Goal: Book appointment/travel/reservation

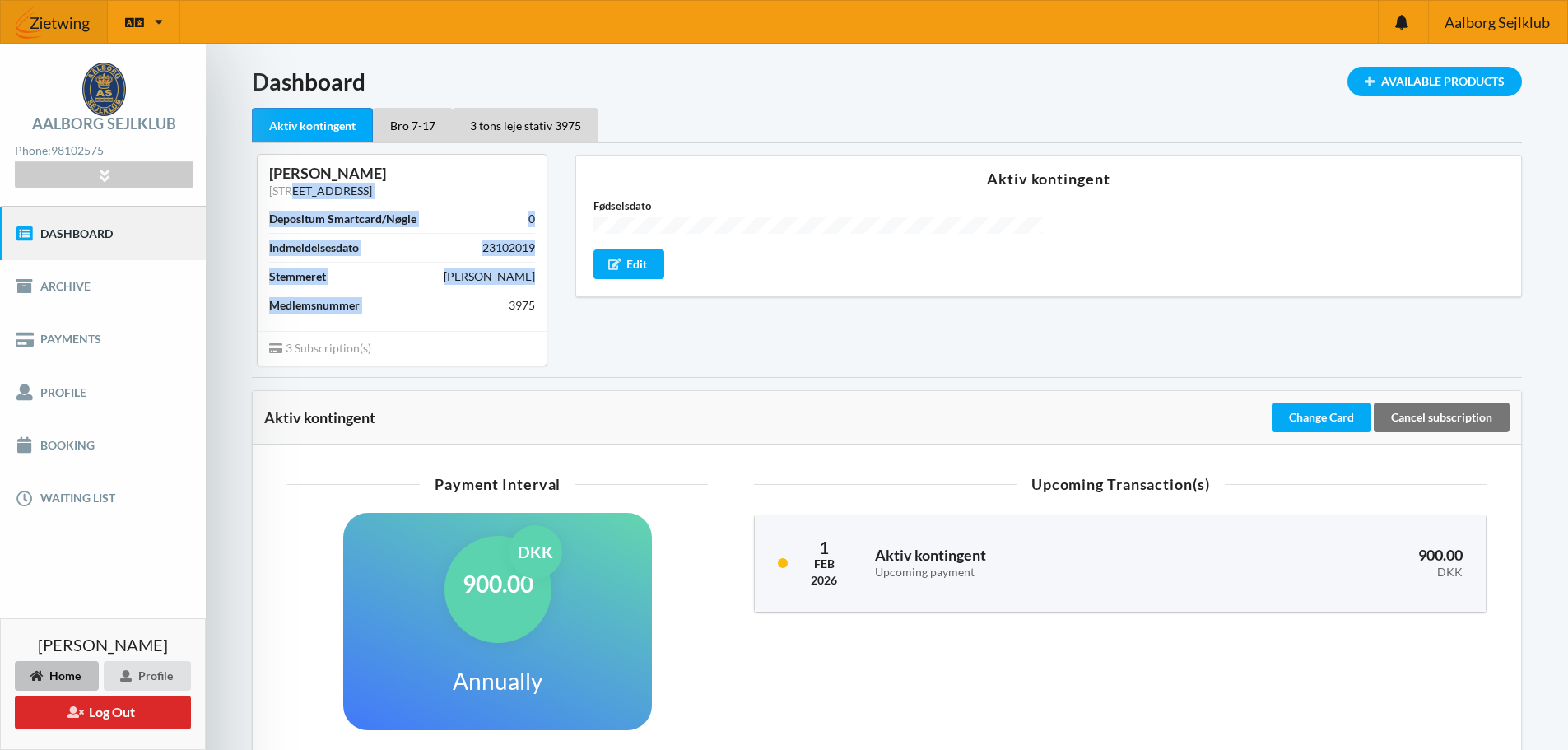
drag, startPoint x: 300, startPoint y: 188, endPoint x: 528, endPoint y: 332, distance: 269.2
click at [528, 332] on div "[PERSON_NAME] [STREET_ADDRESS] Depositum Smartcard/Nøgle 0 Indmeldelsesdato 231…" at bounding box center [402, 260] width 289 height 210
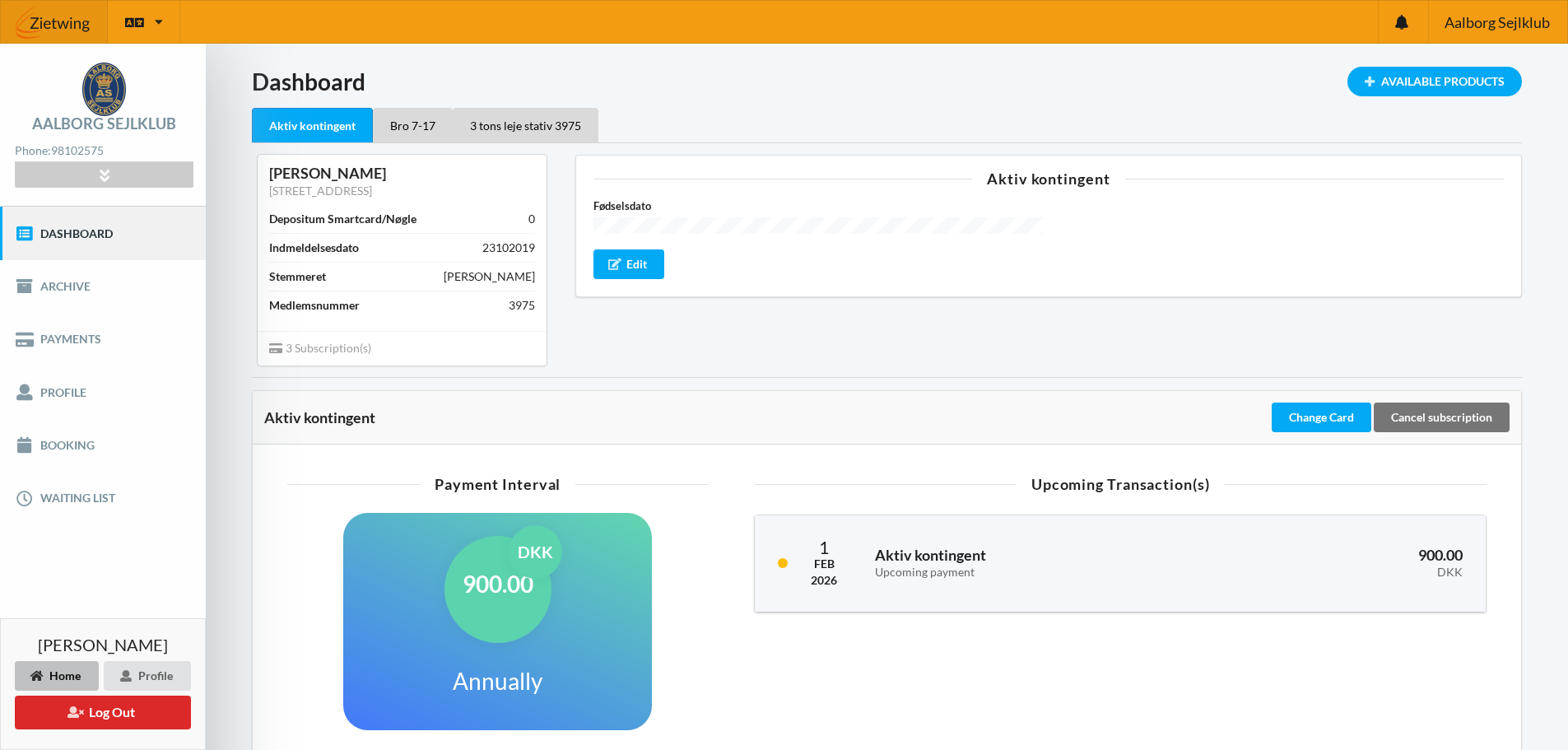
click at [598, 344] on div "Aktiv kontingent Fødselsdato Edit" at bounding box center [1048, 259] width 969 height 233
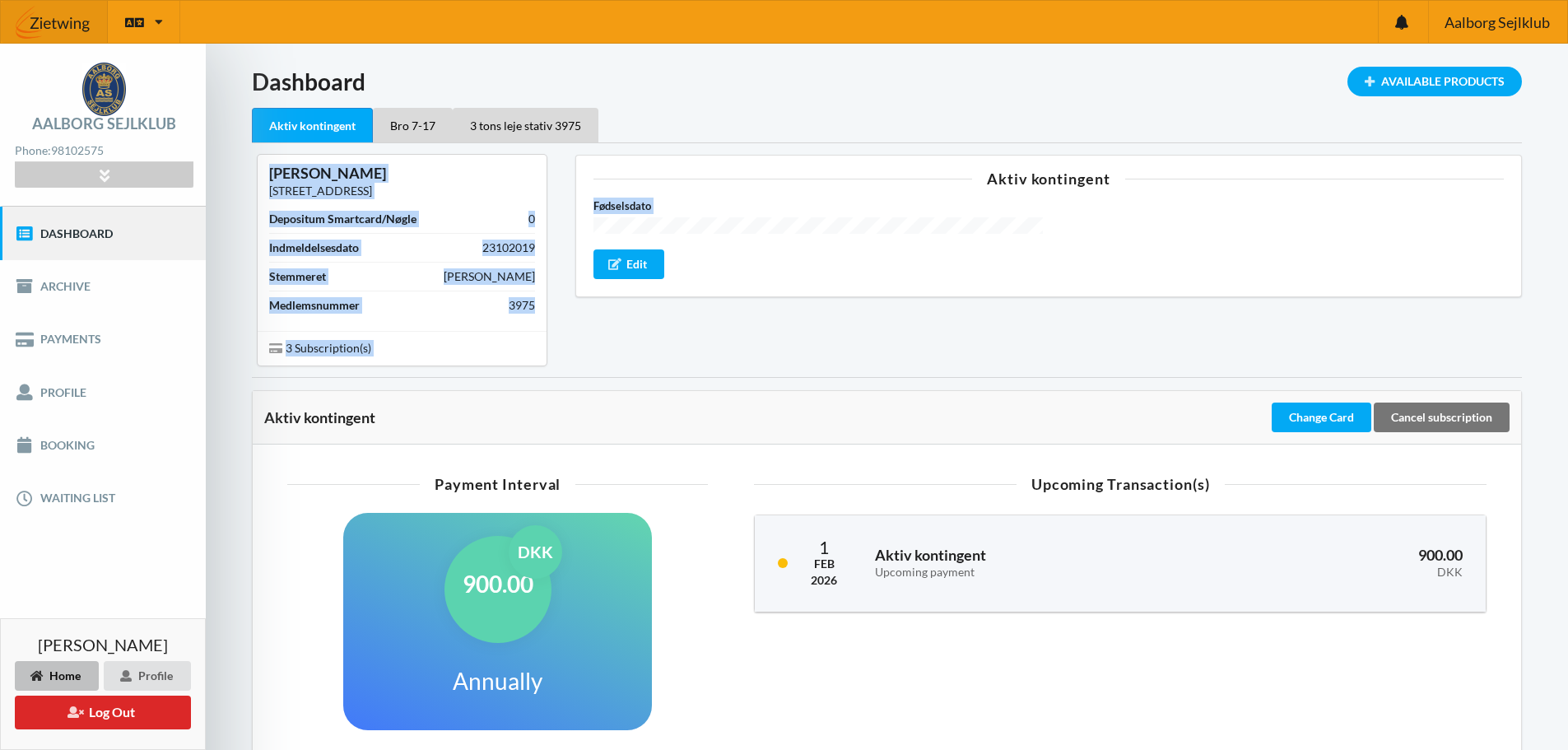
drag, startPoint x: 577, startPoint y: 344, endPoint x: 222, endPoint y: 174, distance: 393.5
click at [222, 174] on div "Loading... Available Products Dashboard Aktiv kontingent Bro 7-17 3 tons leje s…" at bounding box center [887, 550] width 1362 height 1012
click at [235, 195] on div "Loading... Available Products Dashboard Aktiv kontingent Bro 7-17 3 tons leje s…" at bounding box center [887, 550] width 1362 height 1012
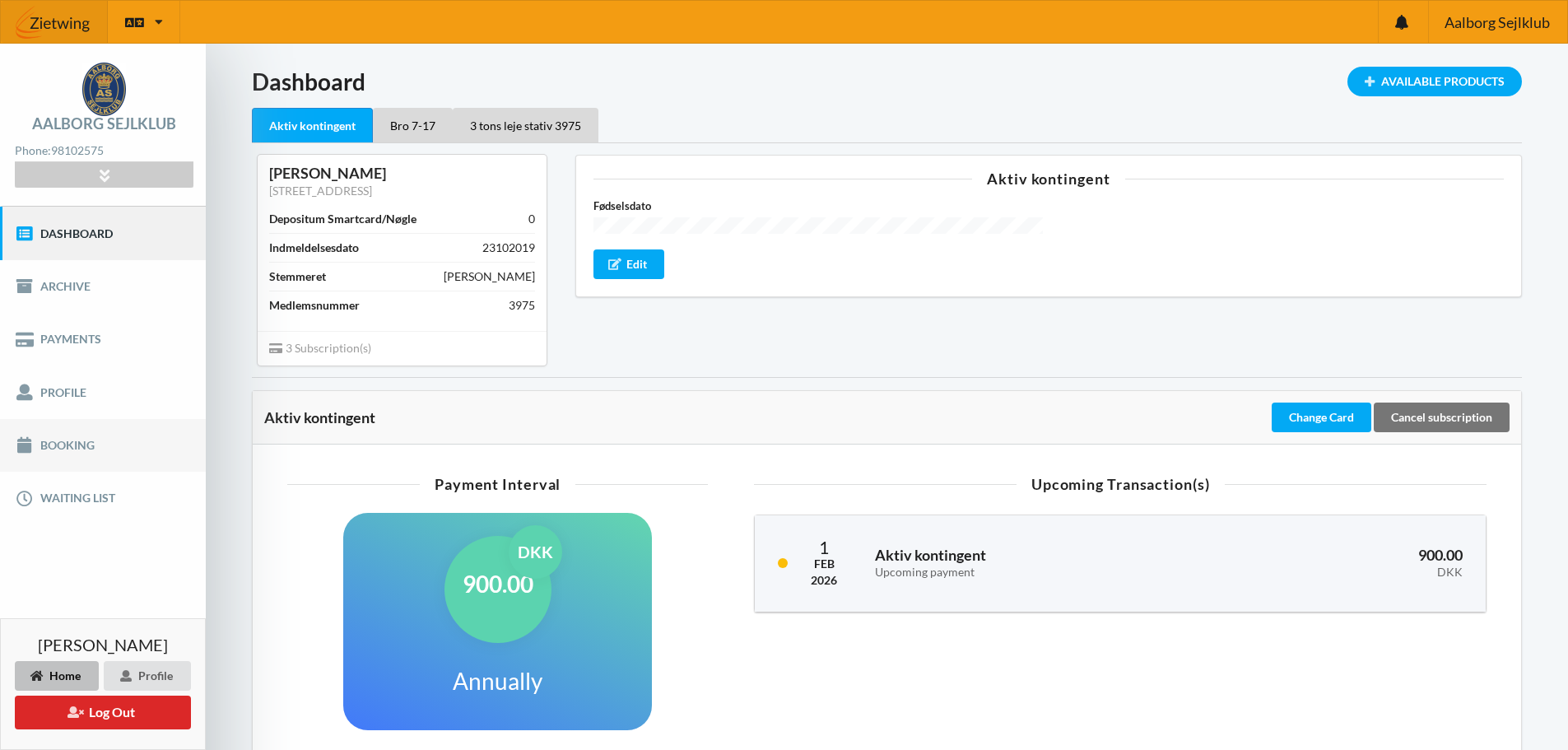
drag, startPoint x: 81, startPoint y: 435, endPoint x: 148, endPoint y: 434, distance: 66.7
click at [81, 436] on link "Booking" at bounding box center [103, 445] width 206 height 53
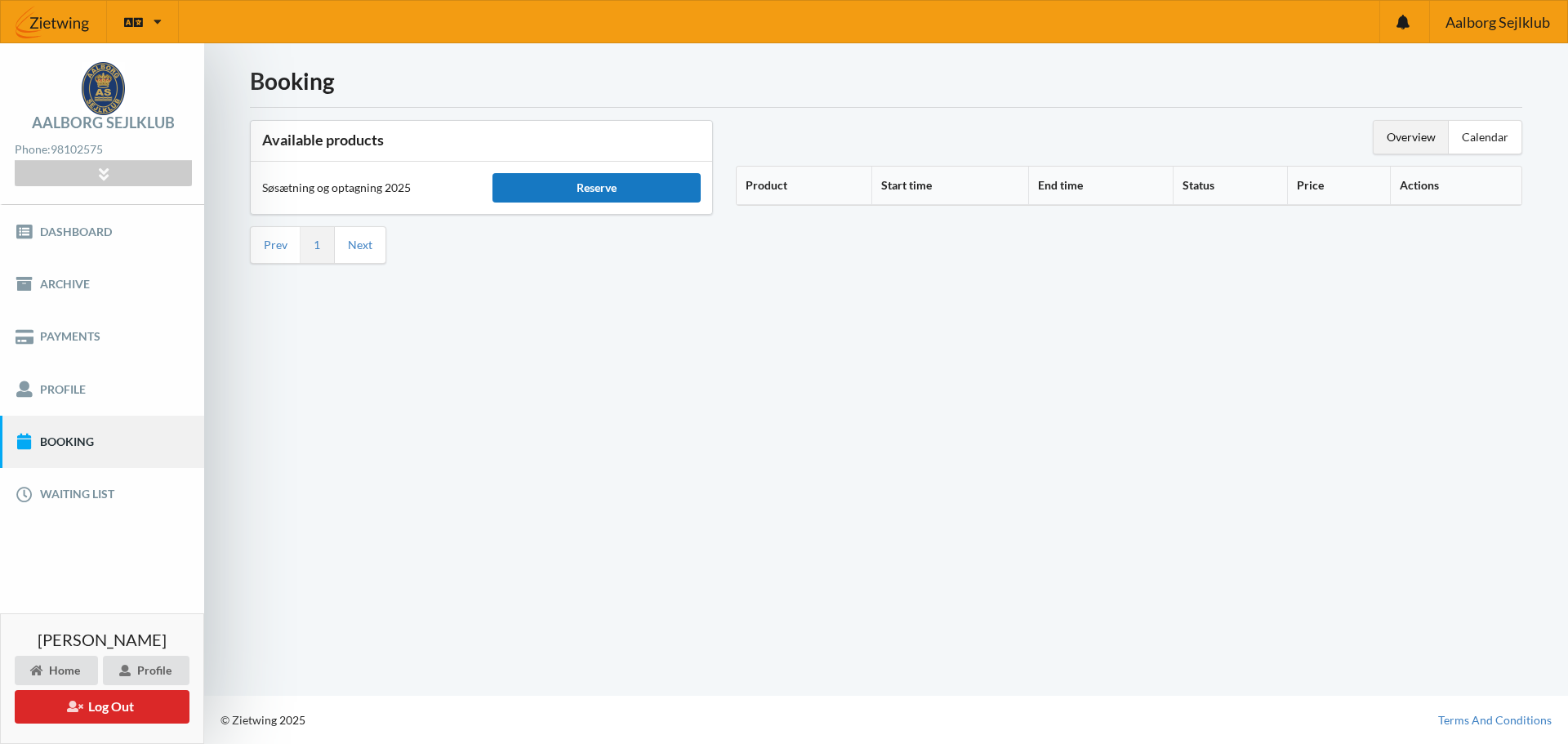
click at [593, 182] on div "Reserve" at bounding box center [595, 187] width 207 height 30
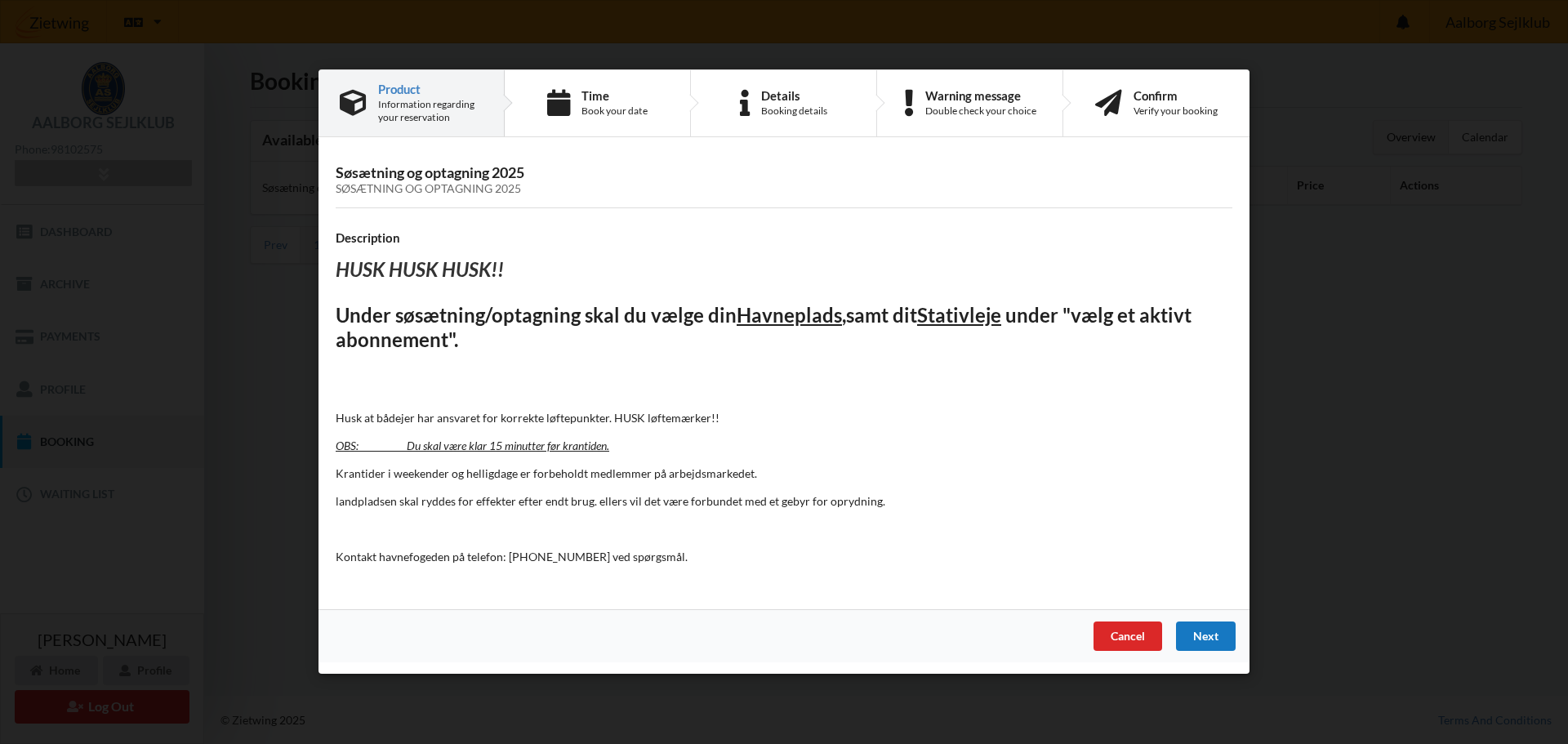
click at [1198, 624] on div "Next" at bounding box center [1206, 637] width 60 height 30
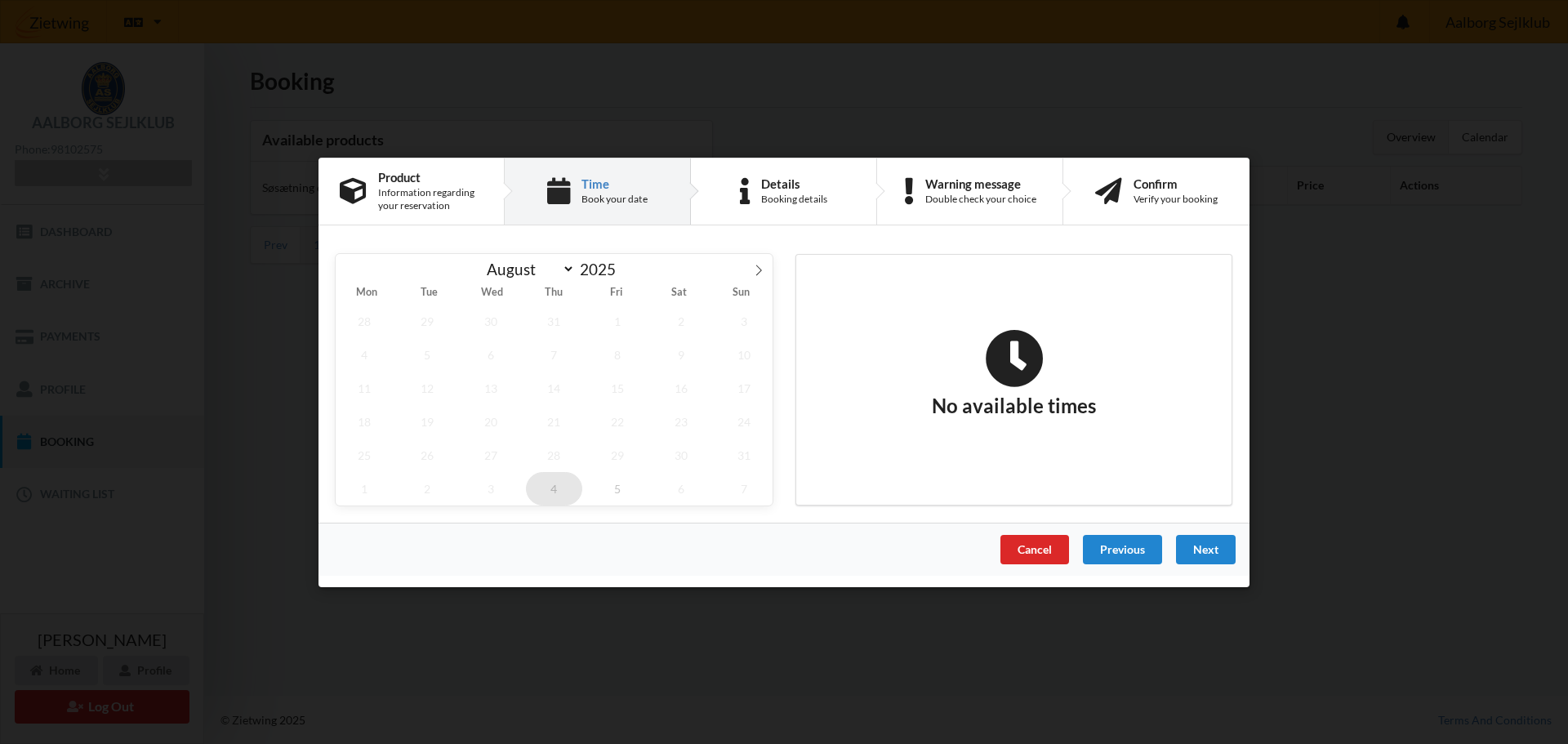
click at [562, 478] on span "4" at bounding box center [555, 488] width 58 height 34
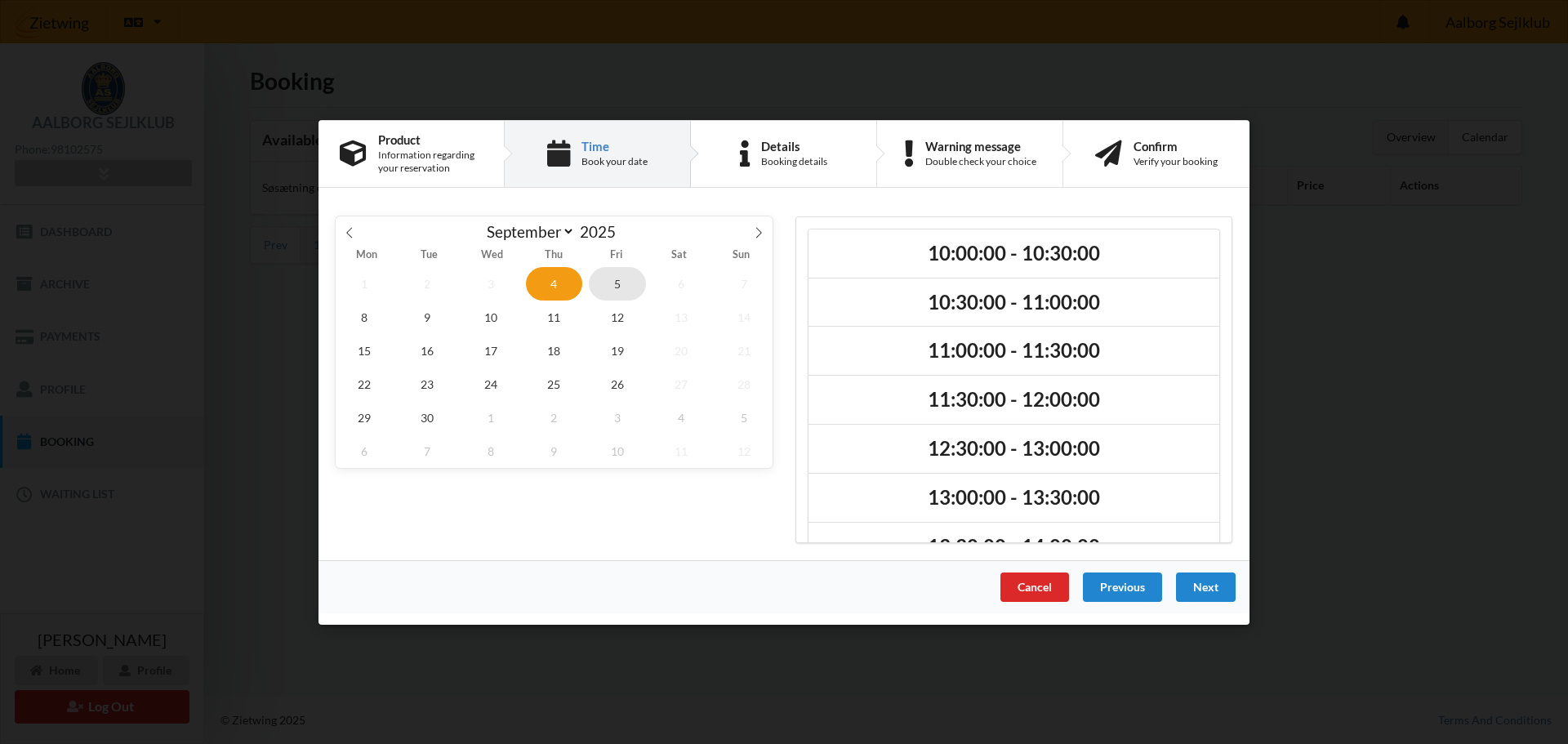
click at [607, 279] on span "5" at bounding box center [617, 283] width 58 height 34
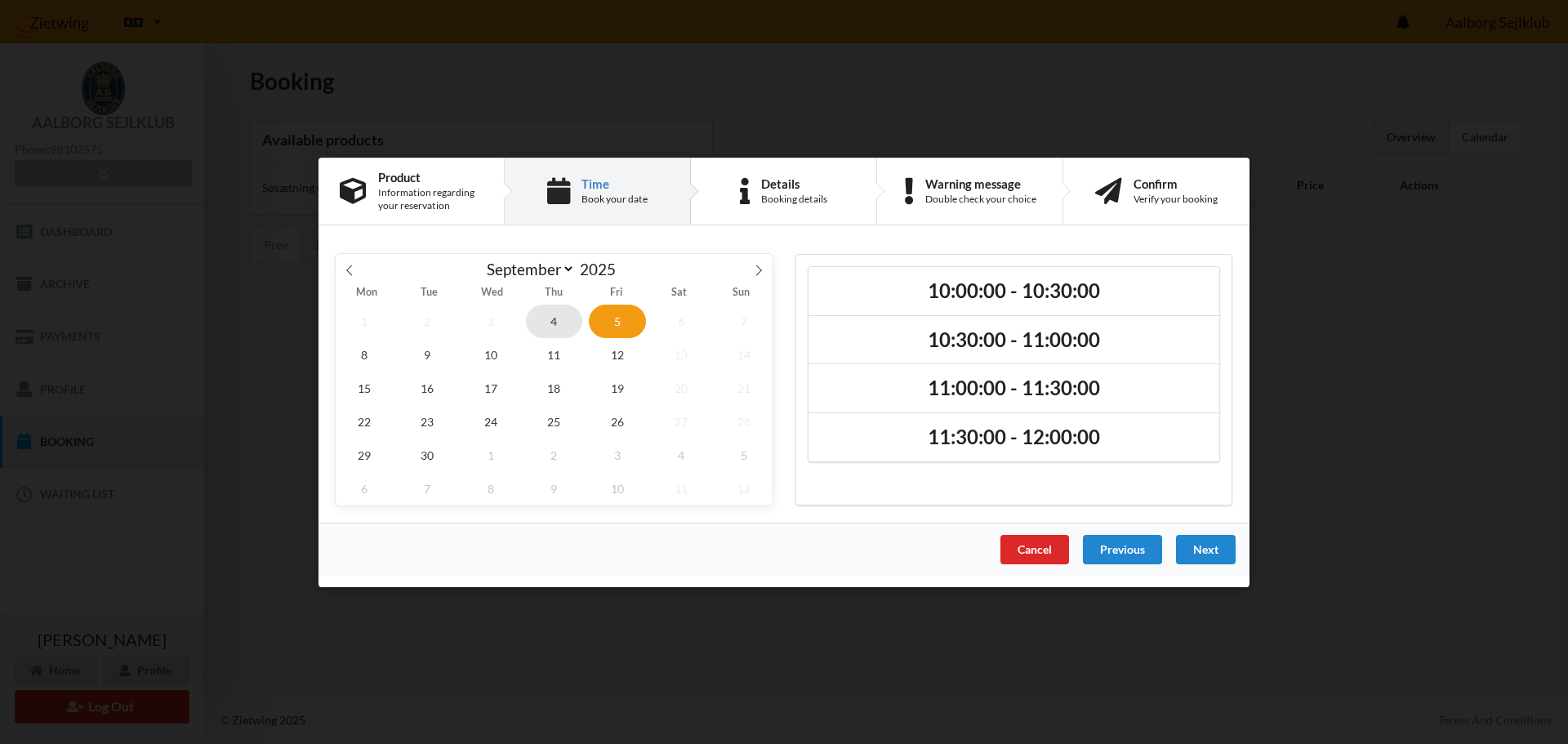
click at [561, 322] on span "4" at bounding box center [555, 320] width 58 height 34
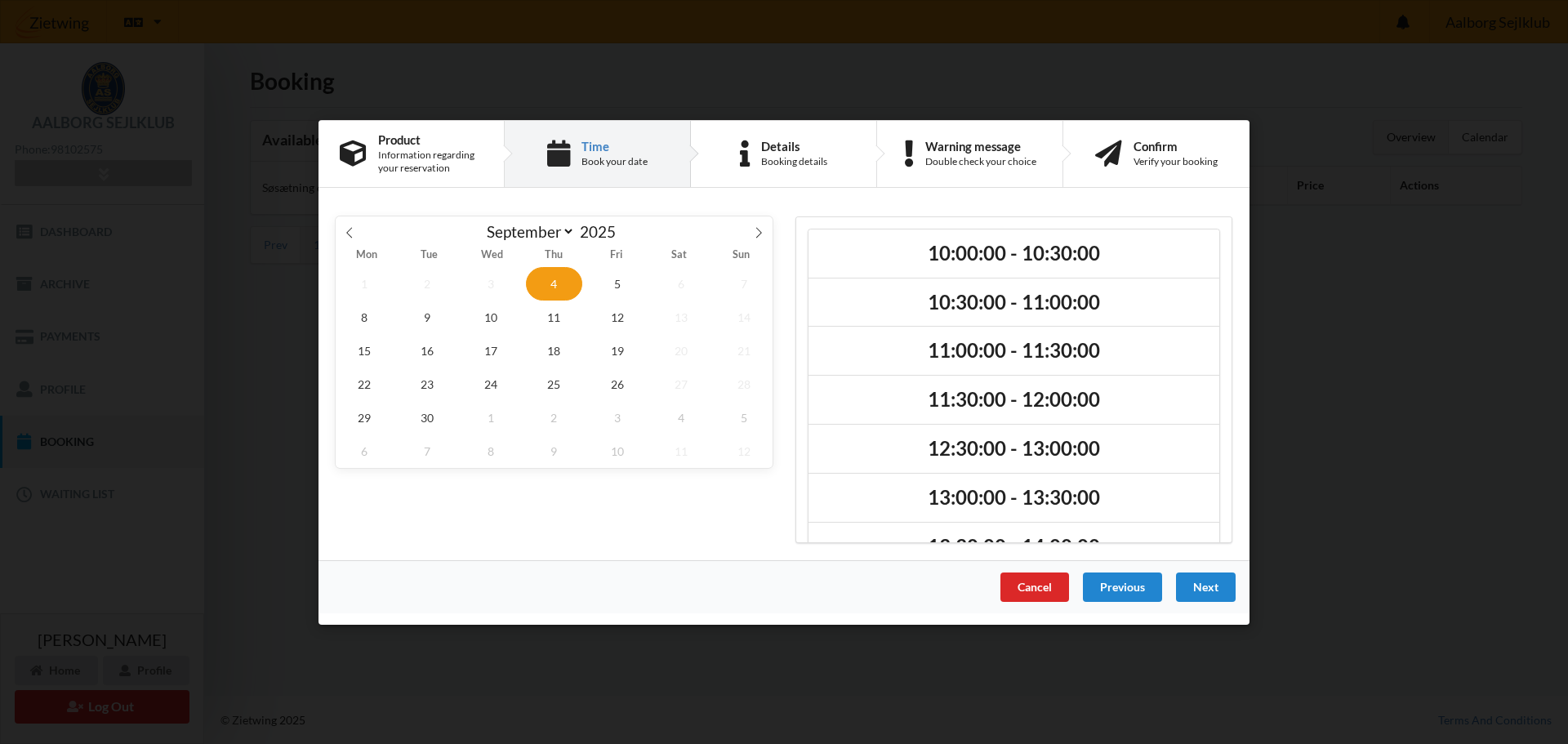
click at [348, 230] on icon at bounding box center [349, 232] width 12 height 12
click at [764, 226] on icon at bounding box center [759, 232] width 12 height 12
click at [381, 286] on span "1" at bounding box center [364, 283] width 58 height 34
click at [372, 286] on span "1" at bounding box center [364, 283] width 58 height 34
click at [486, 289] on span "3" at bounding box center [491, 283] width 58 height 34
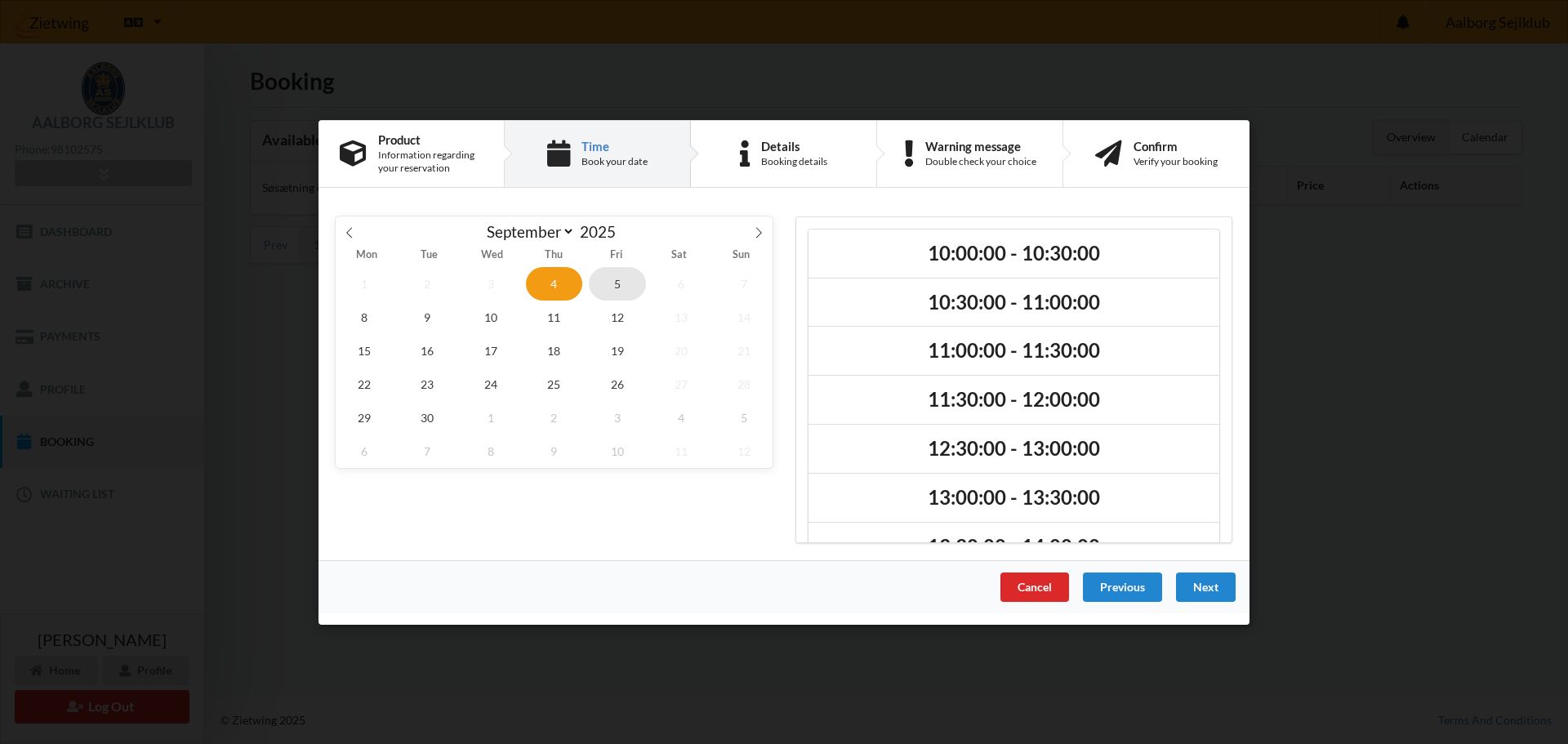
click at [613, 282] on span "5" at bounding box center [617, 283] width 58 height 34
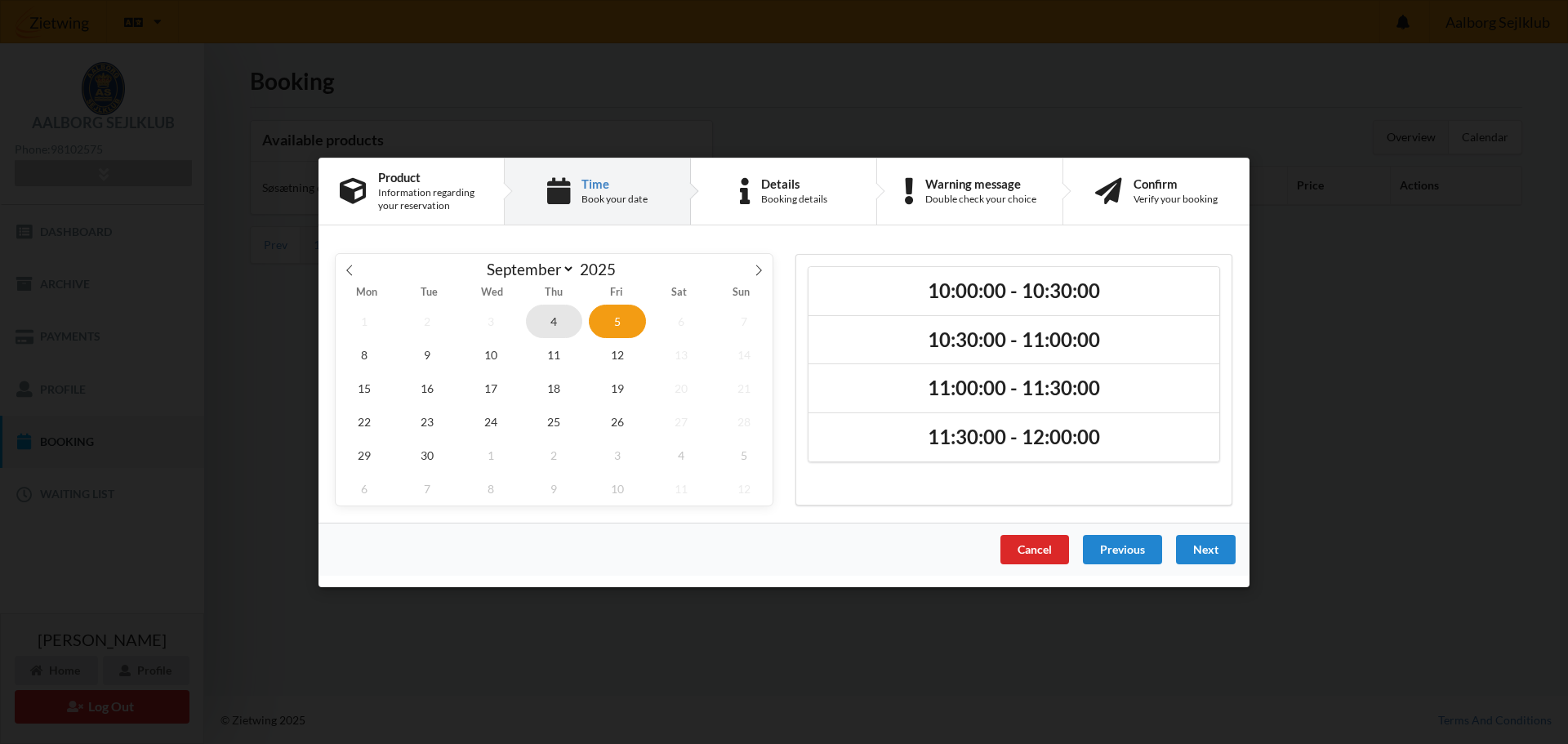
click at [542, 325] on span "4" at bounding box center [555, 320] width 58 height 34
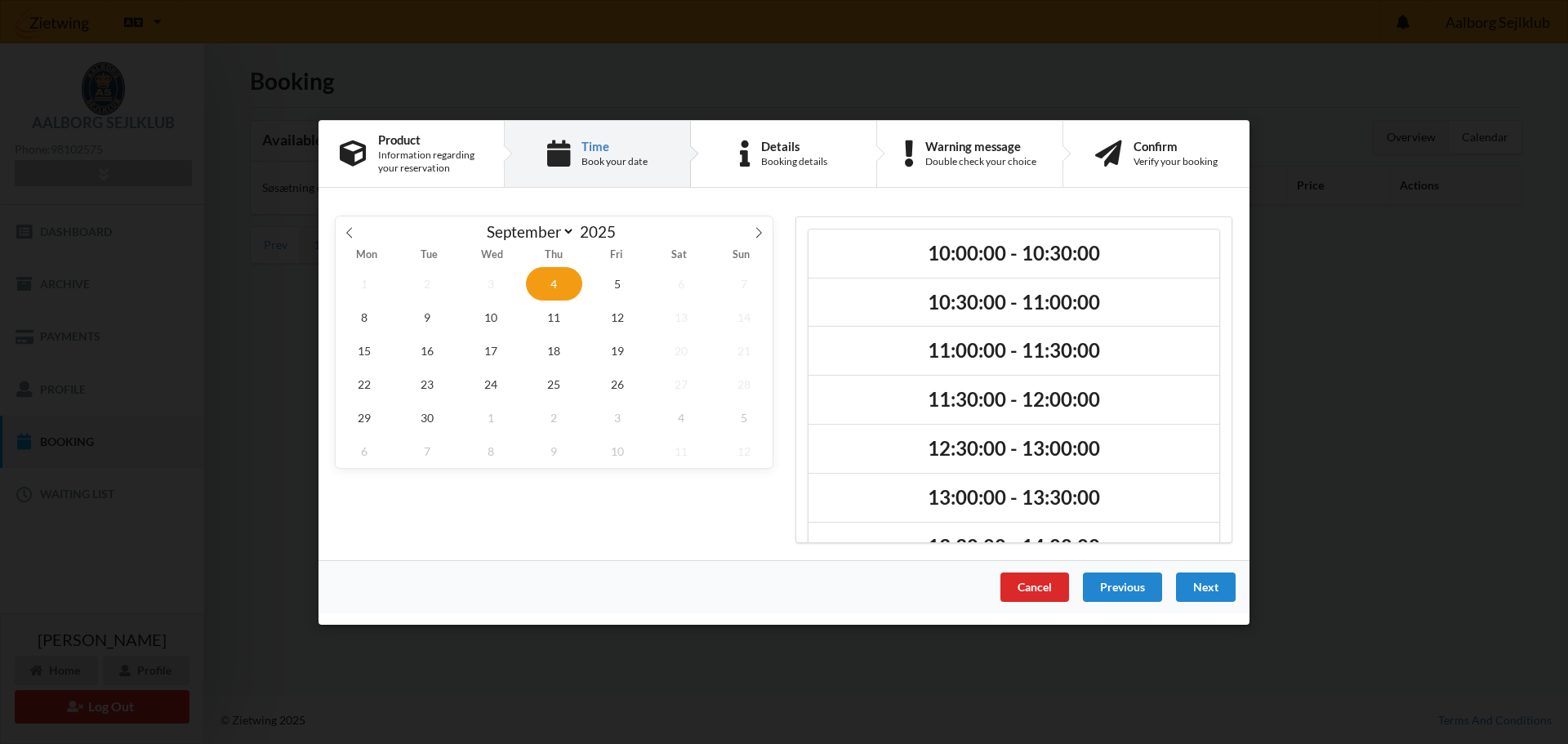
click at [488, 290] on span "3" at bounding box center [491, 283] width 58 height 34
click at [395, 284] on div "1 2 3 4 5 6 7 8 9 10 11 12 13 14 15 16 17 18 19 20 21 22 23 24 25 26 27 28 29 3…" at bounding box center [554, 366] width 437 height 200
click at [355, 224] on span at bounding box center [349, 229] width 28 height 28
click at [493, 462] on span "3" at bounding box center [491, 450] width 58 height 34
click at [599, 459] on span "5" at bounding box center [617, 450] width 58 height 34
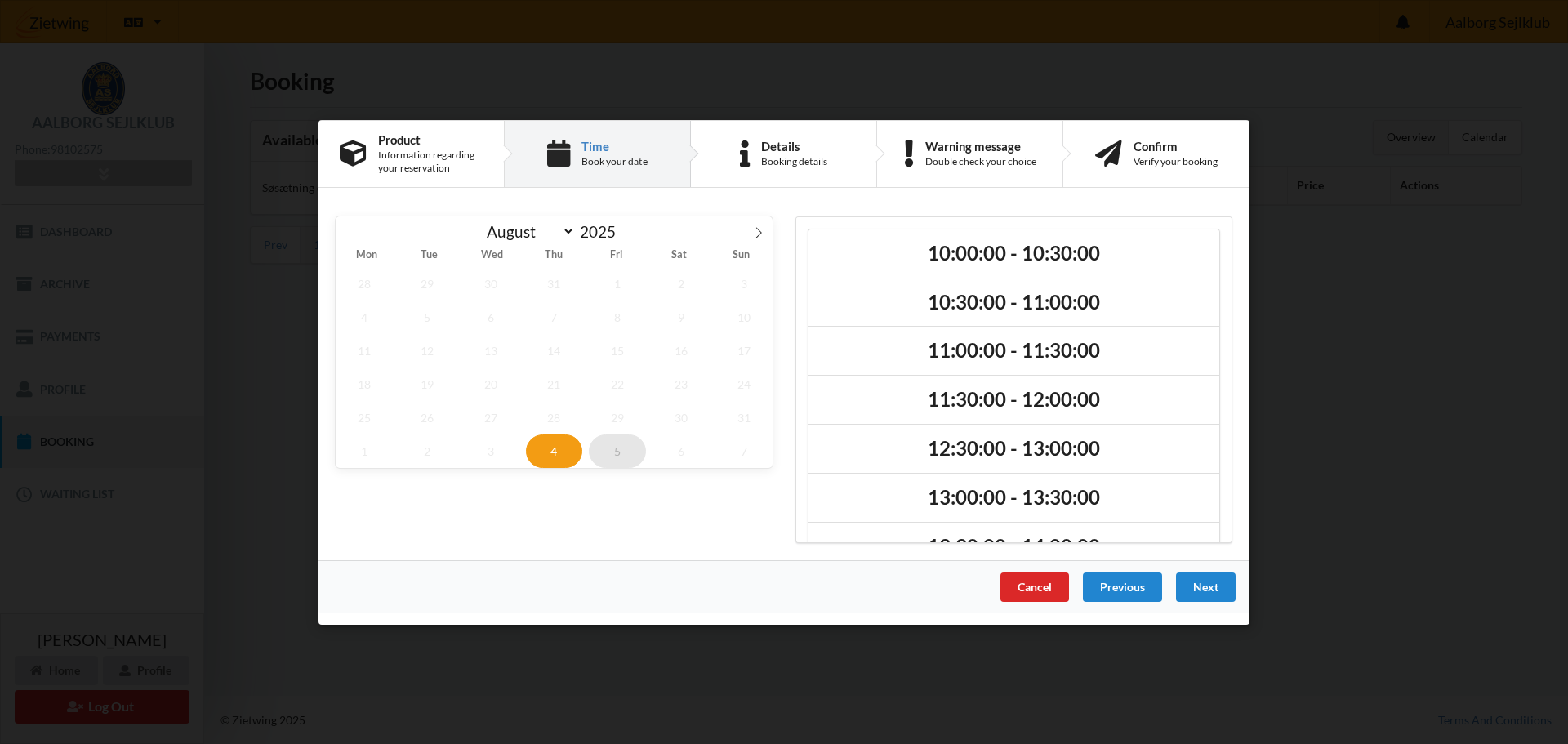
select select "8"
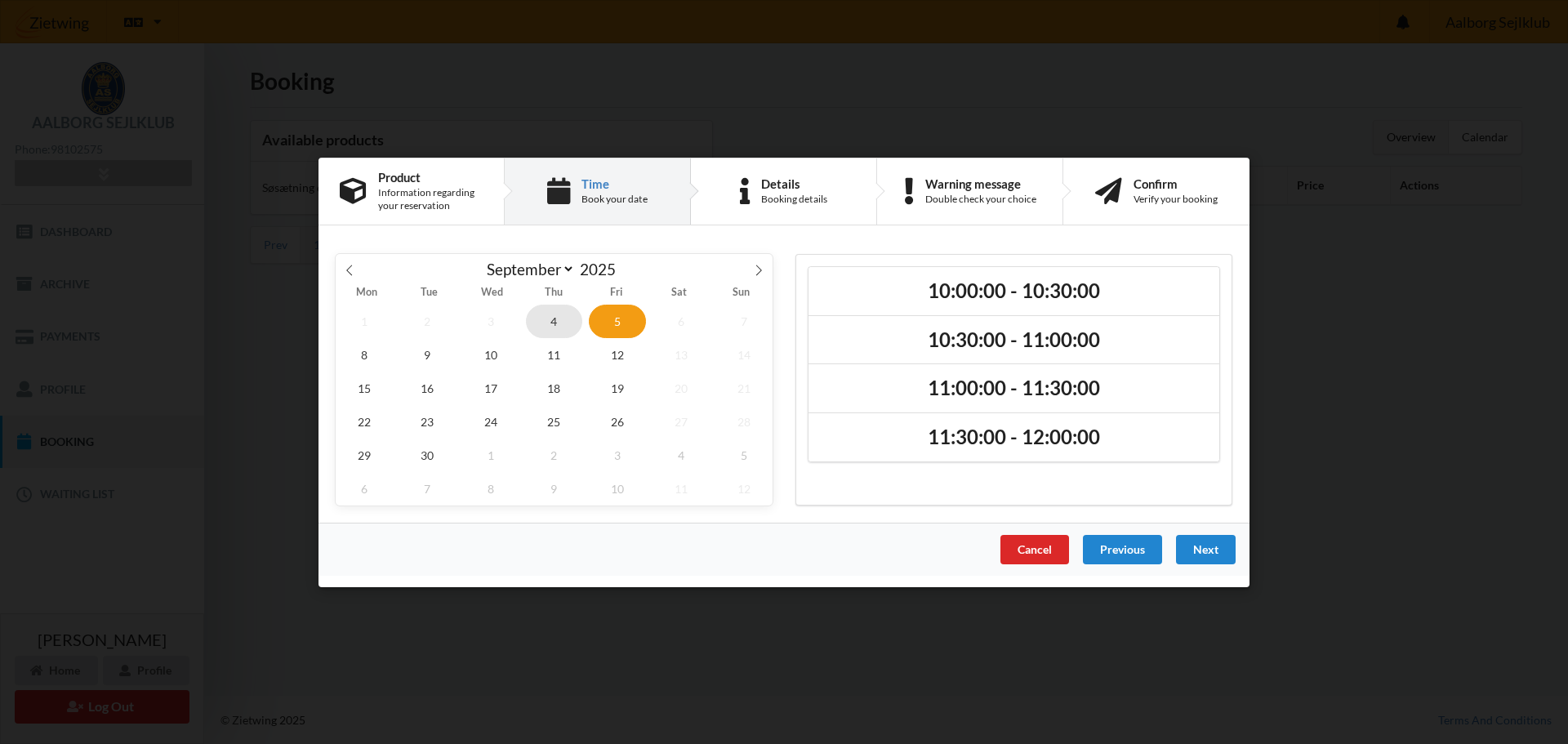
click at [548, 334] on span "4" at bounding box center [555, 320] width 58 height 34
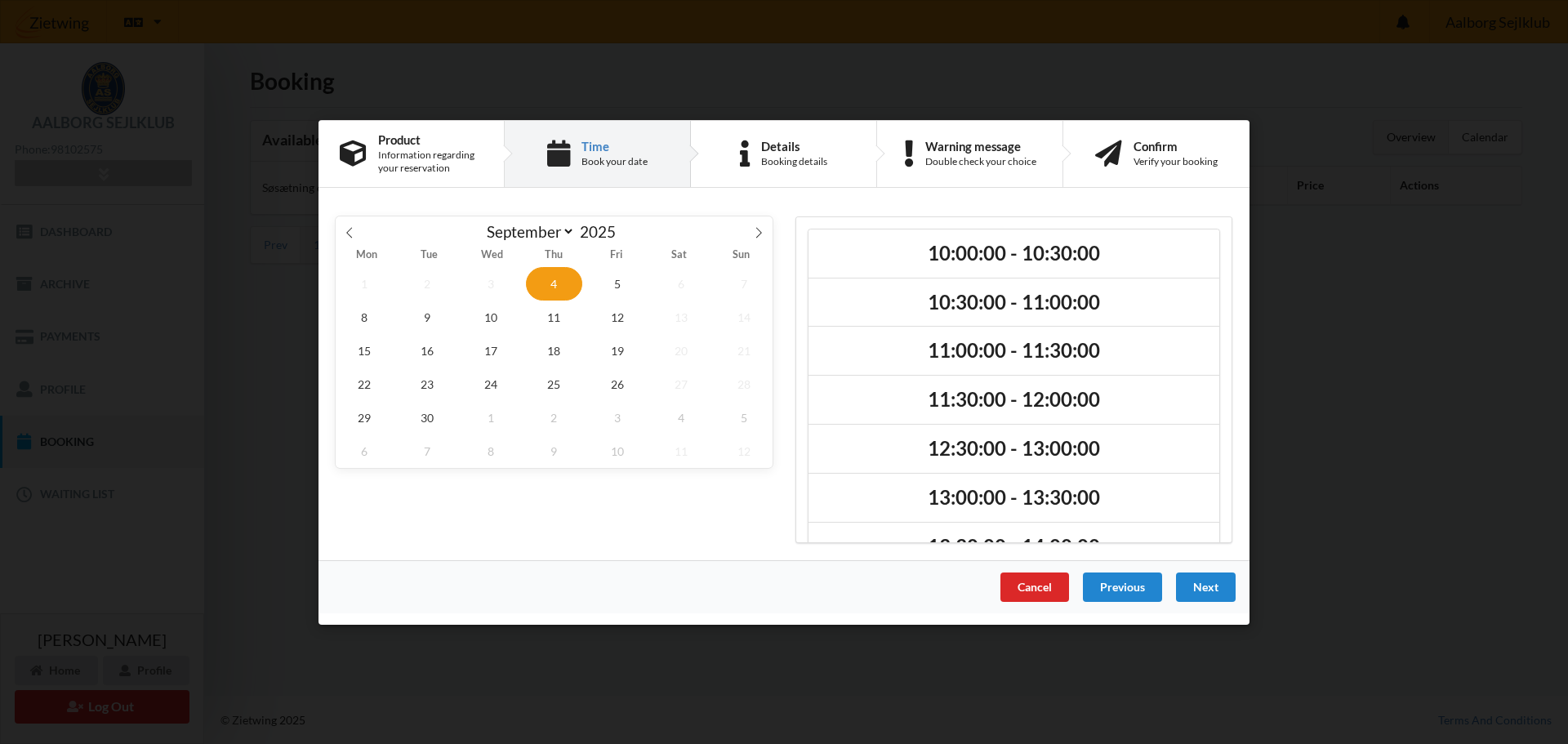
click at [997, 597] on div "Cancel Previous Next" at bounding box center [784, 585] width 931 height 53
click at [1044, 598] on div "Cancel" at bounding box center [1034, 586] width 68 height 30
